Goal: Information Seeking & Learning: Check status

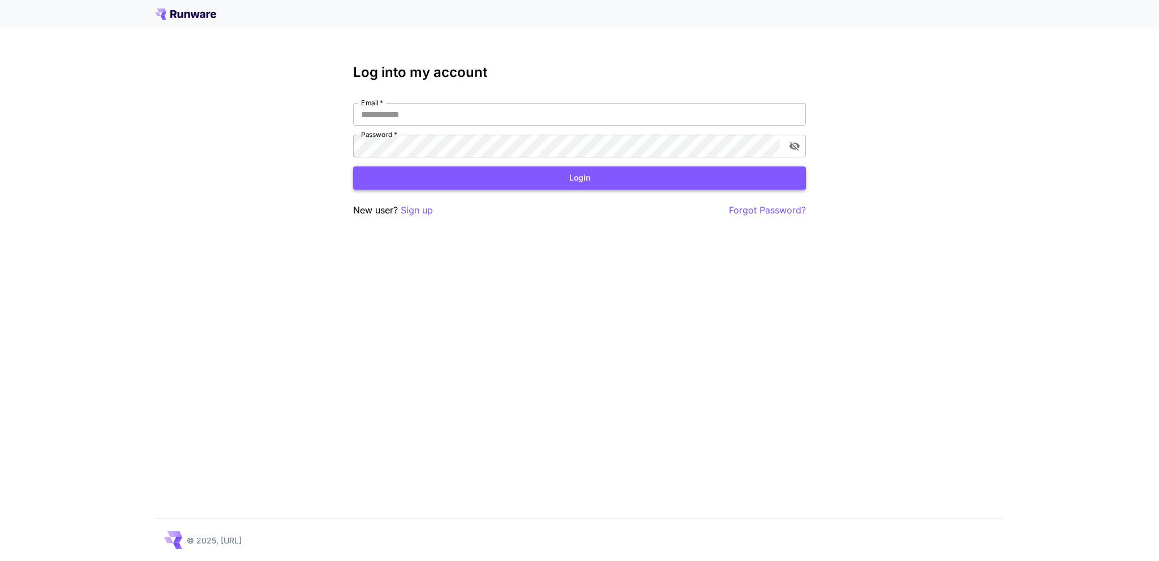
type input "**********"
click at [405, 177] on button "Login" at bounding box center [579, 177] width 453 height 23
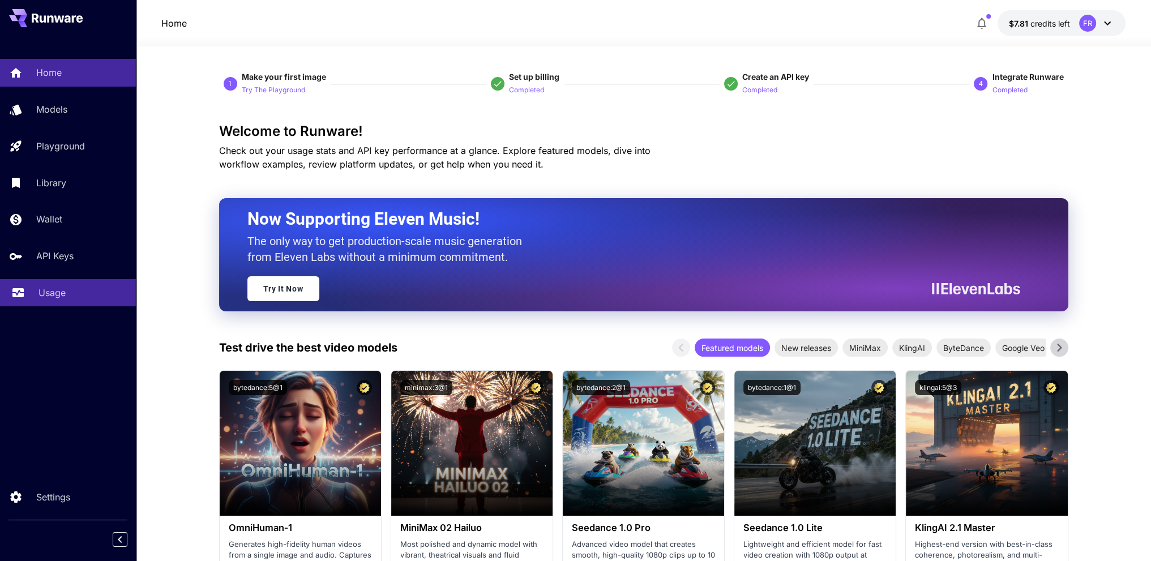
click at [59, 291] on p "Usage" at bounding box center [51, 293] width 27 height 14
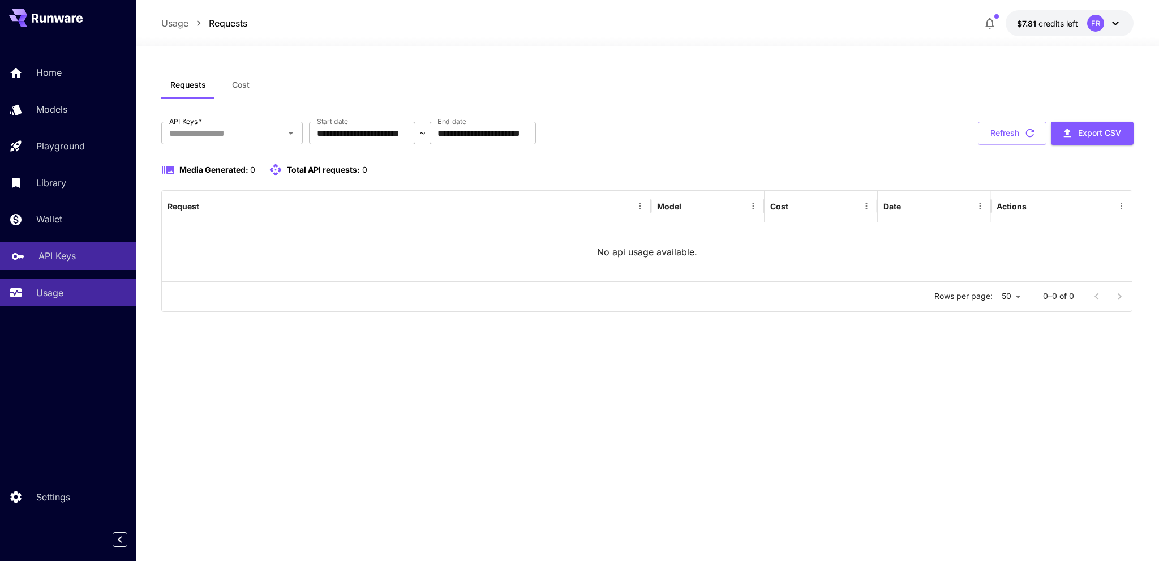
click at [83, 262] on div "API Keys" at bounding box center [82, 256] width 88 height 14
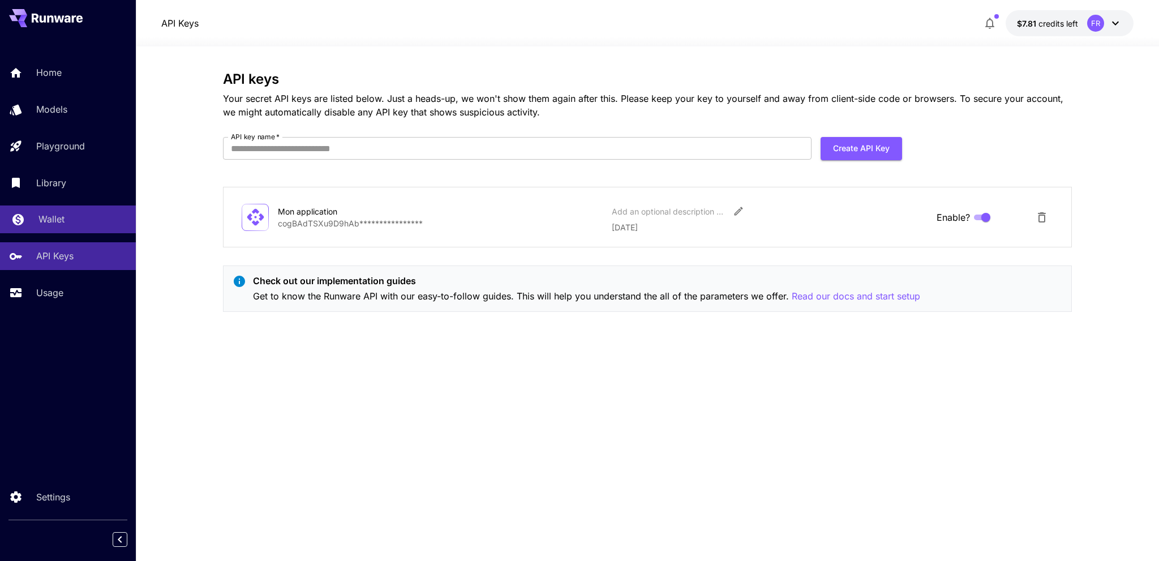
click at [82, 212] on link "Wallet" at bounding box center [68, 219] width 136 height 28
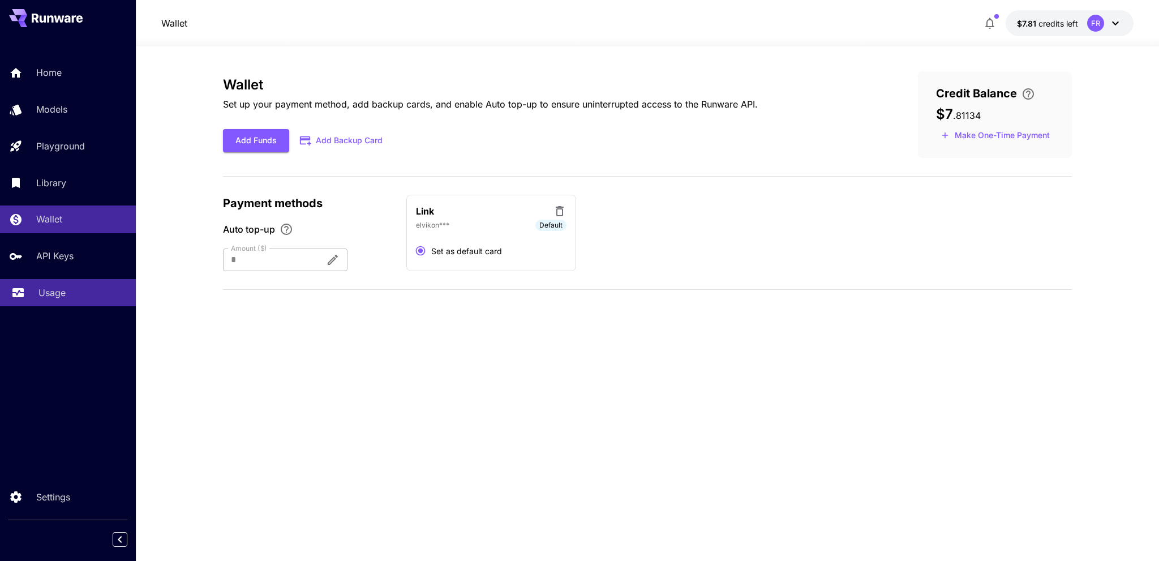
click at [63, 294] on p "Usage" at bounding box center [51, 293] width 27 height 14
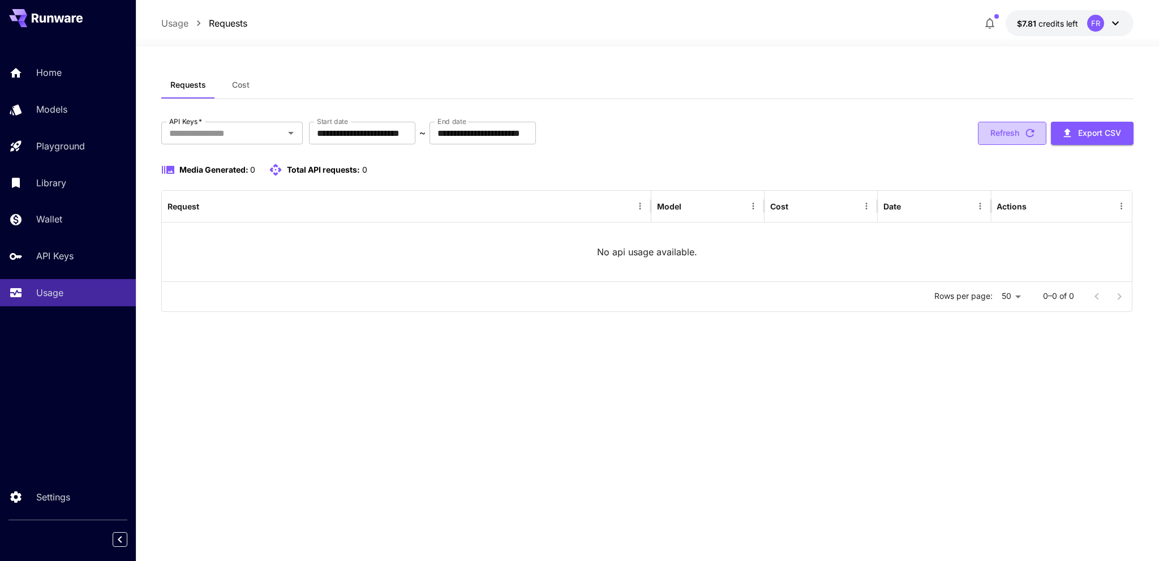
click at [1030, 131] on icon "button" at bounding box center [1030, 133] width 12 height 12
click at [39, 226] on p "Wallet" at bounding box center [51, 219] width 26 height 14
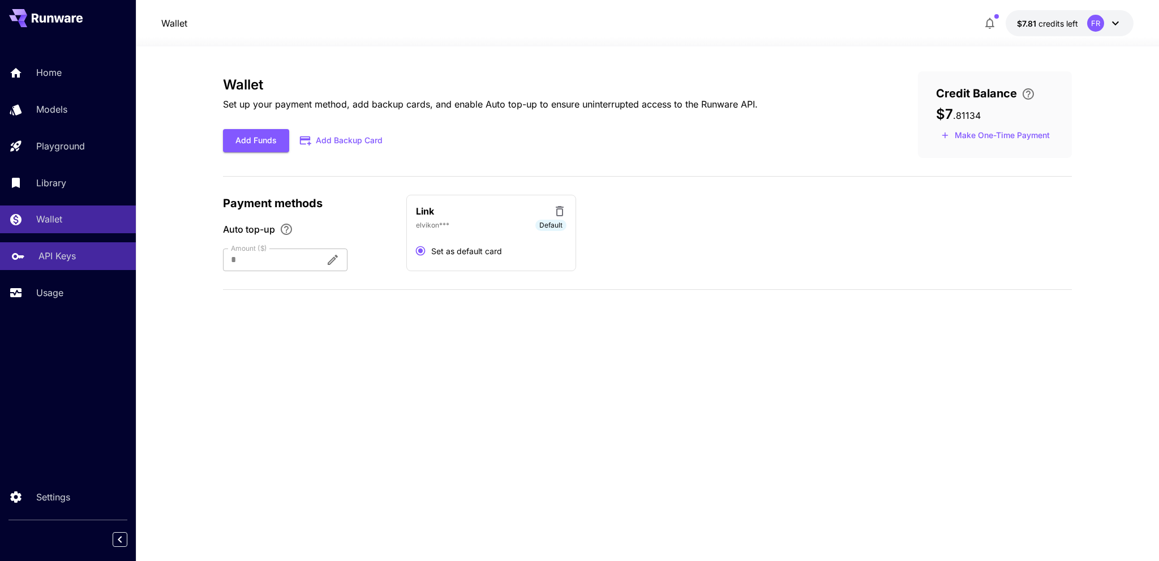
click at [50, 253] on p "API Keys" at bounding box center [56, 256] width 37 height 14
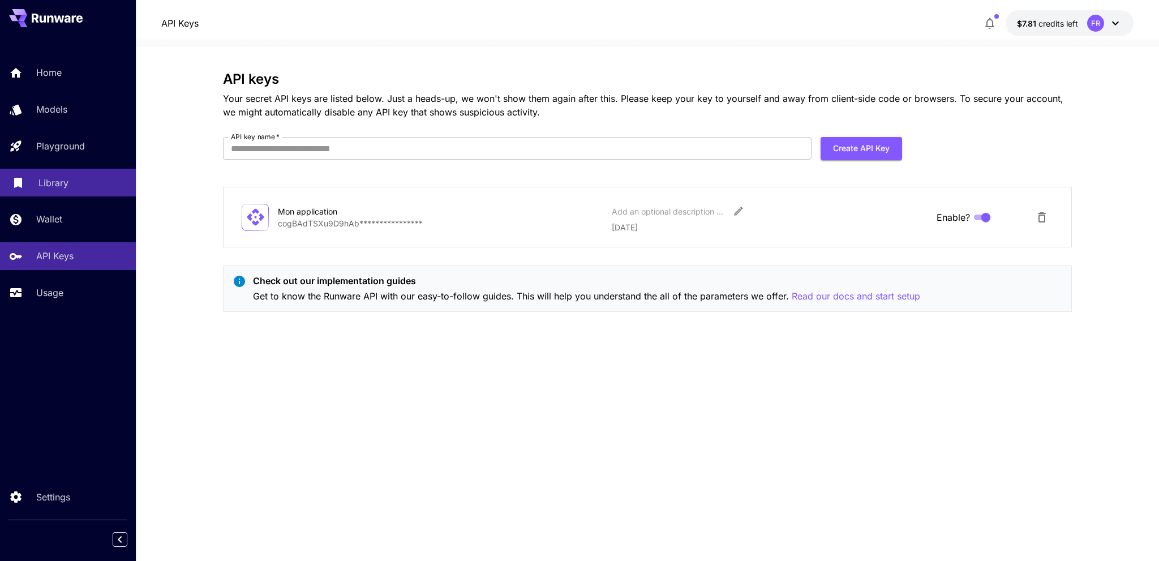
click at [50, 183] on p "Library" at bounding box center [53, 183] width 30 height 14
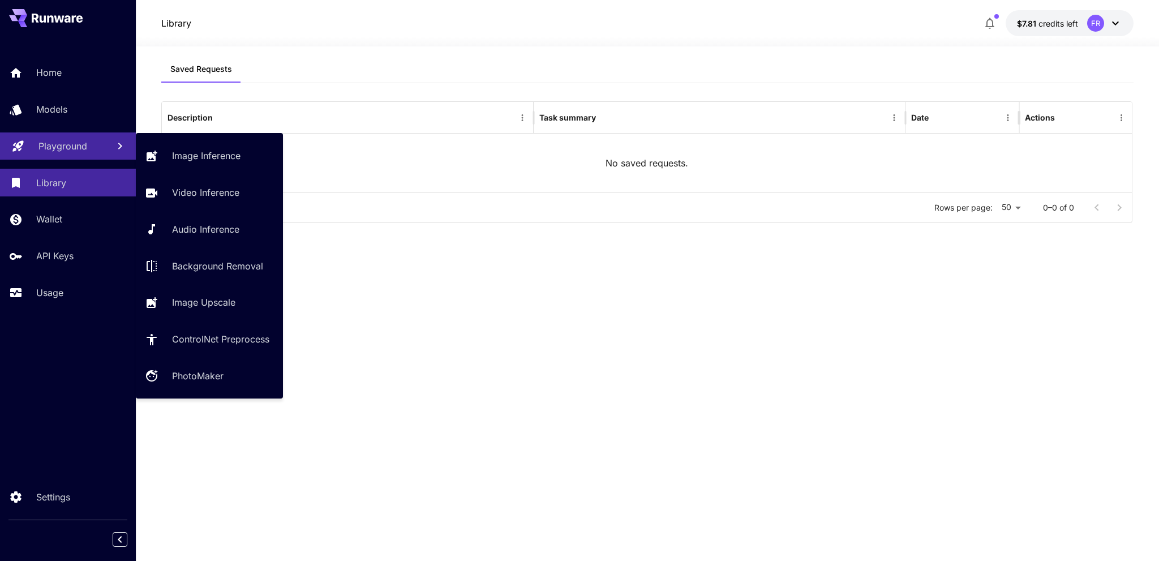
click at [59, 146] on p "Playground" at bounding box center [62, 146] width 49 height 14
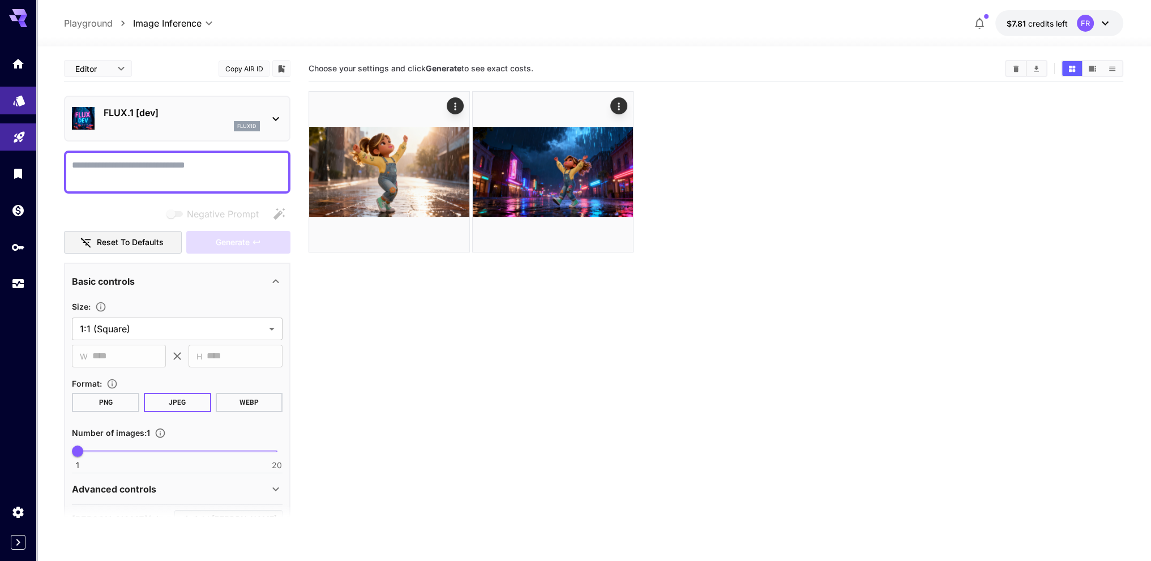
click at [16, 98] on icon "Models" at bounding box center [19, 97] width 12 height 11
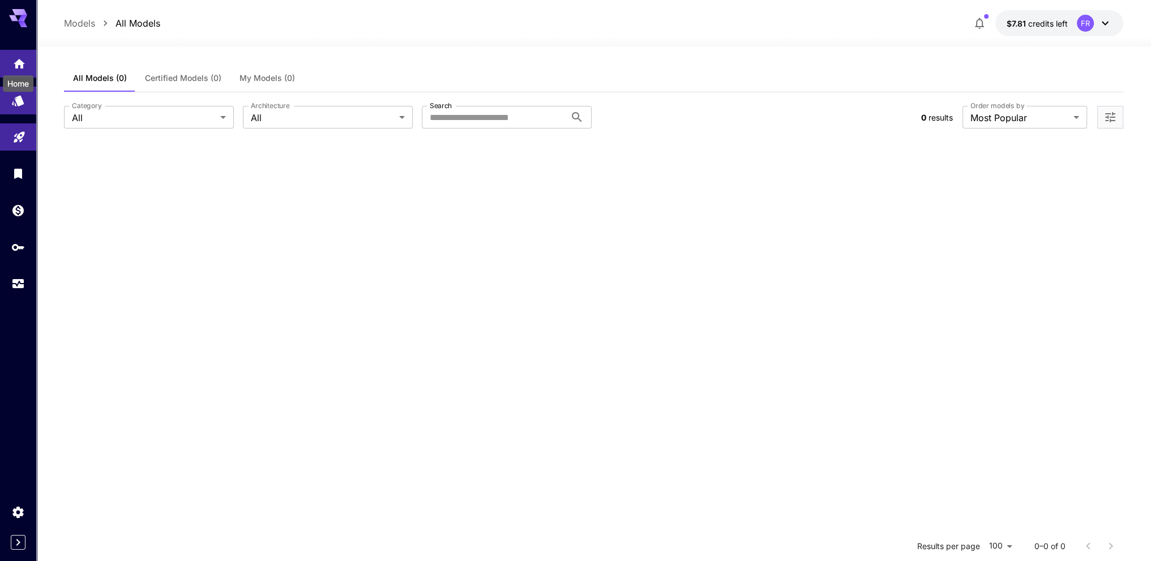
click at [20, 66] on icon "Home" at bounding box center [19, 62] width 14 height 14
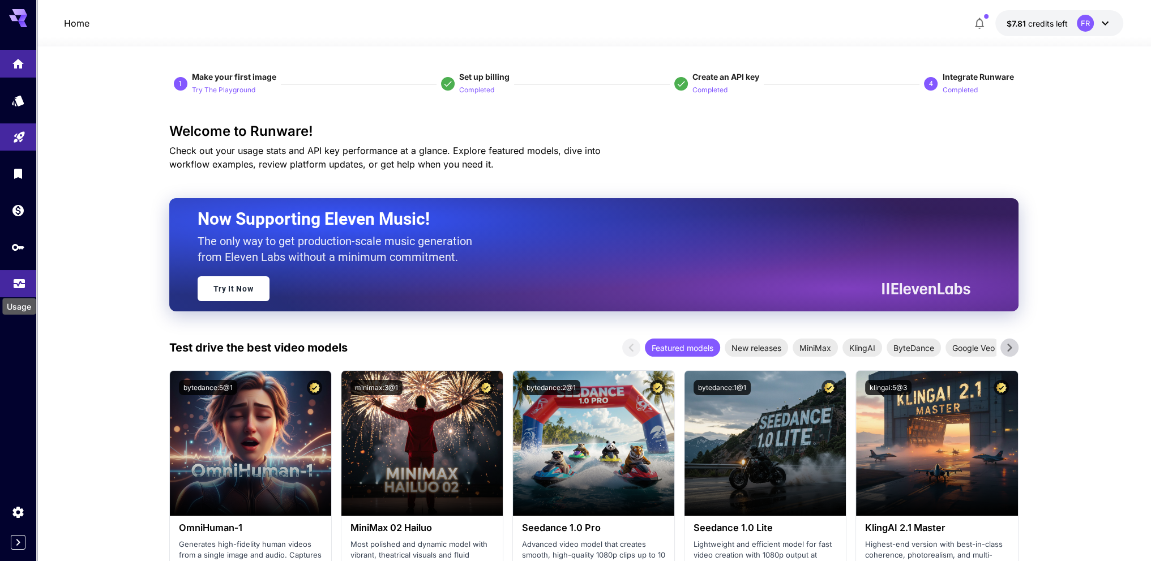
click at [20, 283] on icon "Usage" at bounding box center [19, 281] width 14 height 14
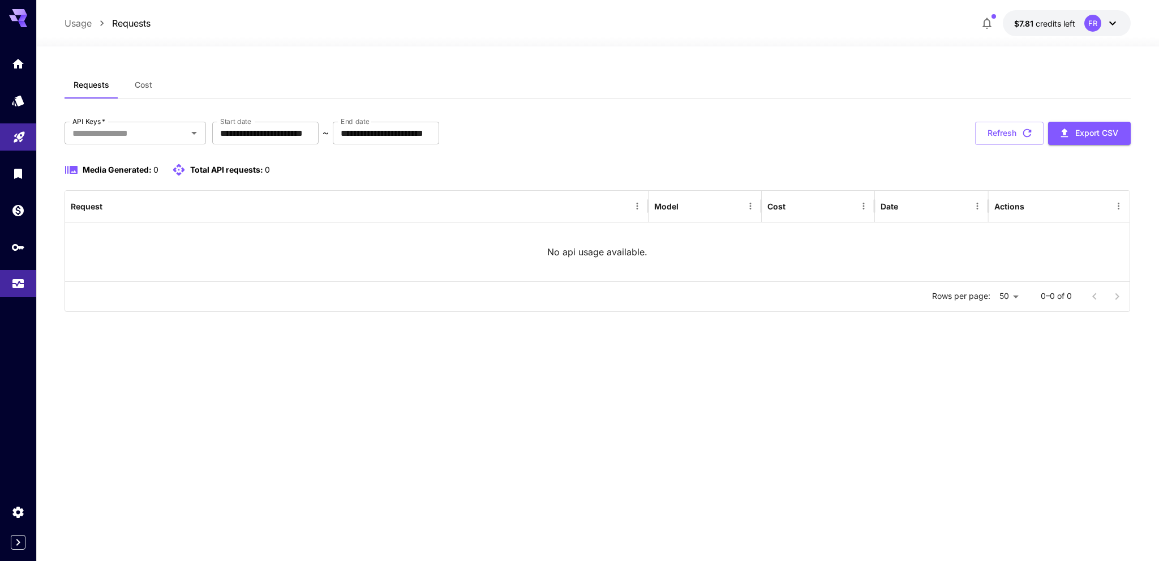
click at [1107, 20] on icon at bounding box center [1113, 23] width 14 height 14
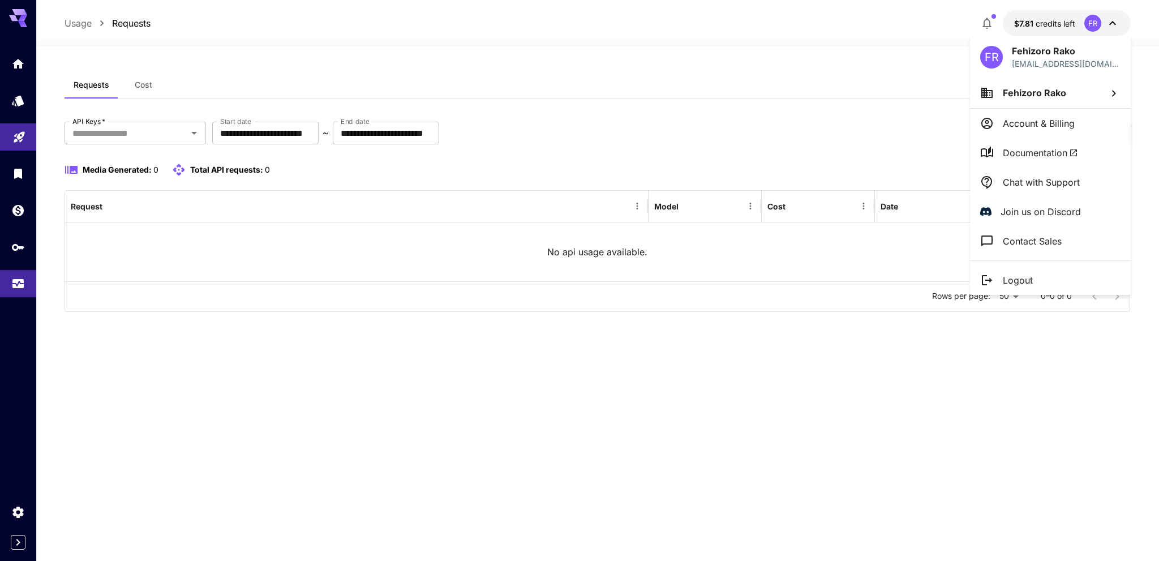
click at [790, 366] on div at bounding box center [579, 280] width 1159 height 561
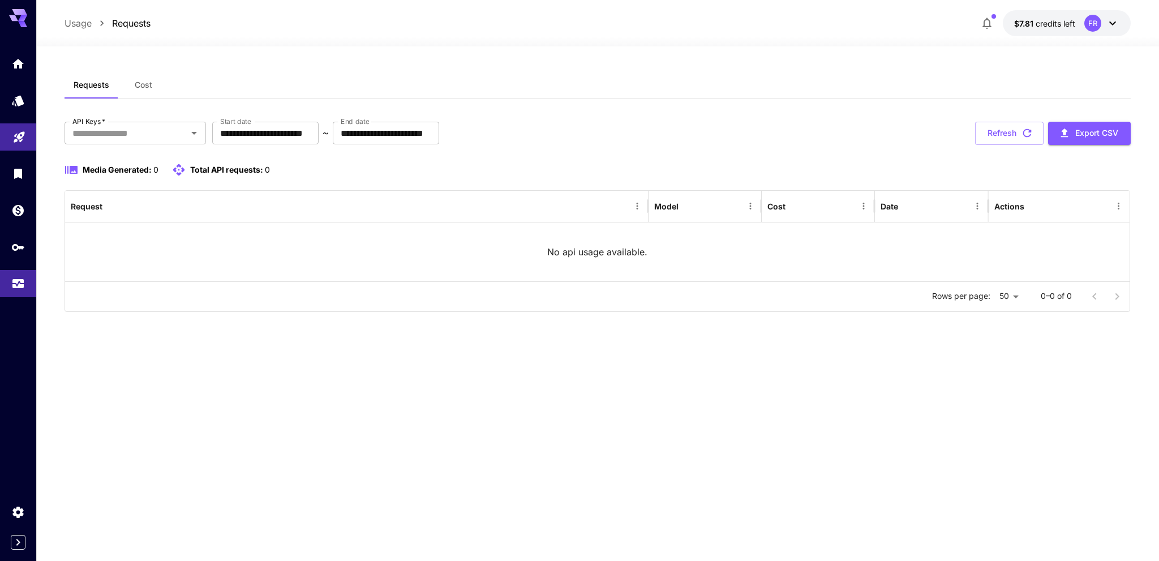
click at [587, 250] on p "No api usage available." at bounding box center [597, 252] width 100 height 14
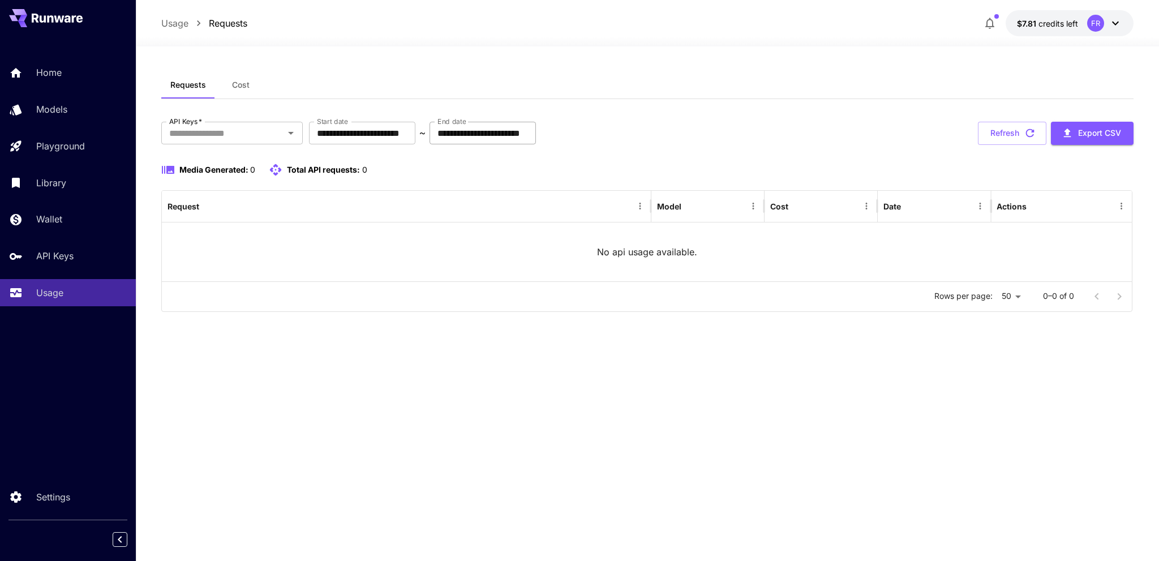
click at [518, 136] on input "**********" at bounding box center [483, 133] width 106 height 23
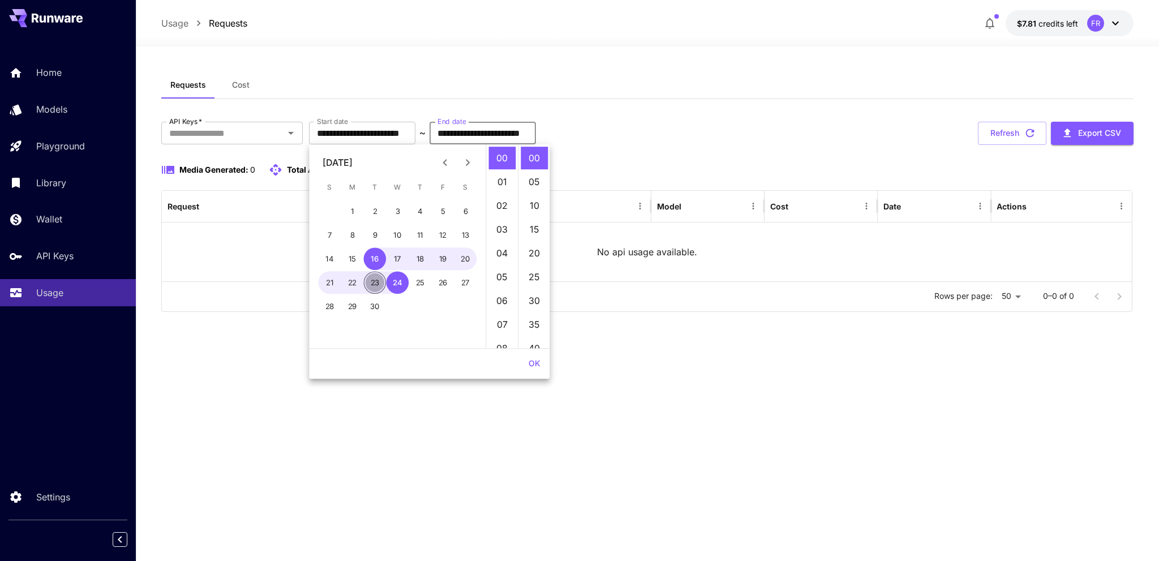
click at [376, 282] on button "23" at bounding box center [375, 282] width 23 height 23
click at [460, 260] on button "20" at bounding box center [466, 258] width 23 height 23
click at [432, 259] on button "19" at bounding box center [443, 258] width 23 height 23
click at [421, 258] on button "18" at bounding box center [420, 258] width 23 height 23
click at [456, 258] on button "20" at bounding box center [466, 258] width 23 height 23
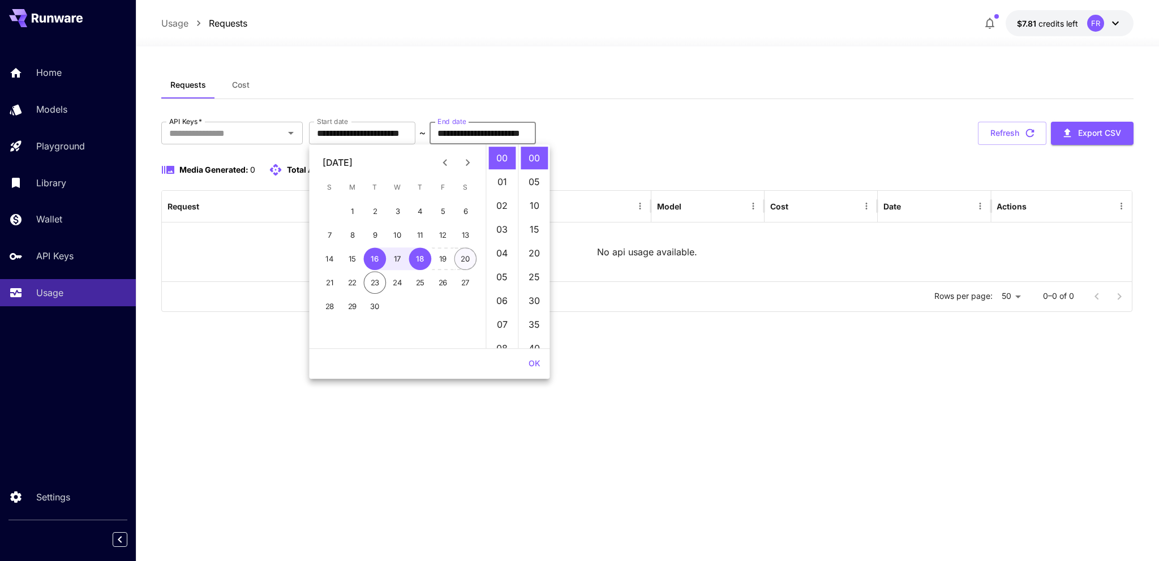
type input "**********"
click at [374, 282] on button "23" at bounding box center [375, 282] width 23 height 23
type input "**********"
click at [533, 362] on button "OK" at bounding box center [534, 363] width 21 height 21
type input "**********"
